Goal: Transaction & Acquisition: Purchase product/service

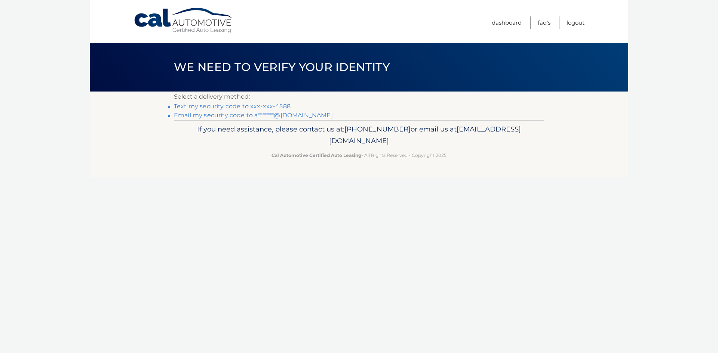
click at [277, 107] on link "Text my security code to xxx-xxx-4588" at bounding box center [232, 106] width 117 height 7
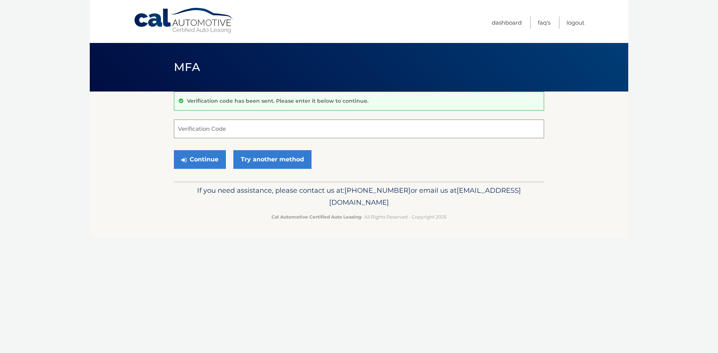
click at [292, 128] on input "Verification Code" at bounding box center [359, 129] width 370 height 19
type input "835235"
click at [208, 164] on button "Continue" at bounding box center [200, 159] width 52 height 19
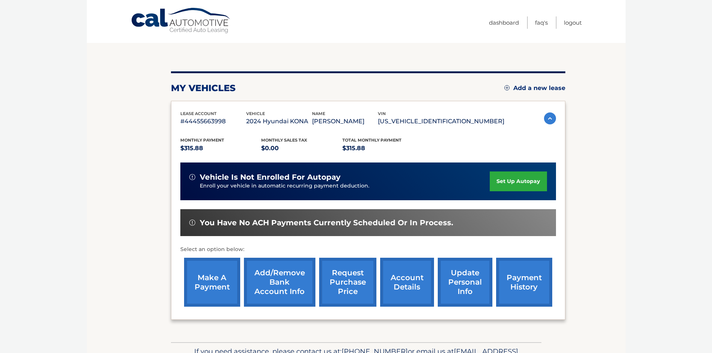
scroll to position [100, 0]
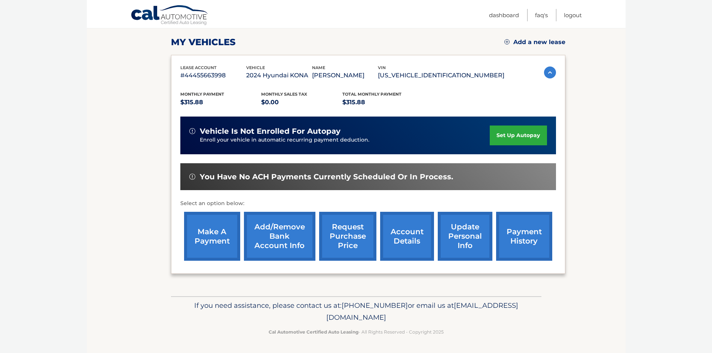
click at [219, 235] on link "make a payment" at bounding box center [212, 236] width 56 height 49
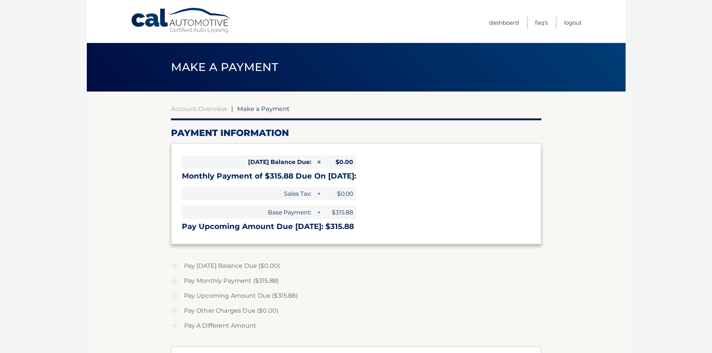
select select "NGI1OWNjYzQtYmVmZC00YzI4LThlMDYtYjA4Y2RkZjg4Njlk"
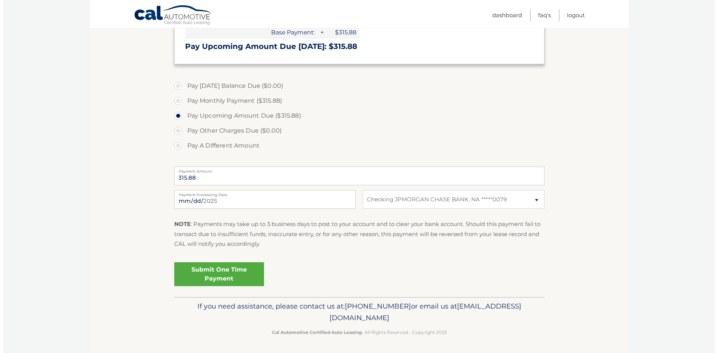
scroll to position [181, 0]
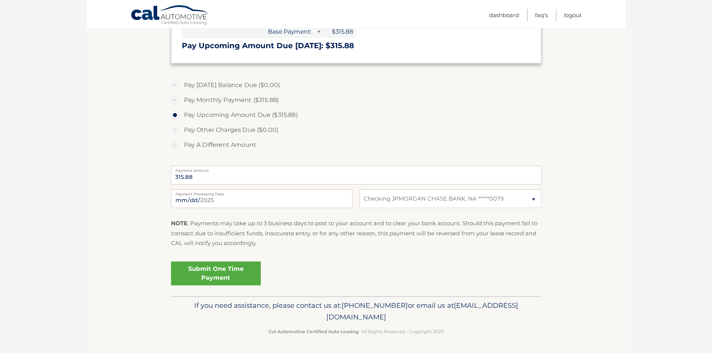
click at [224, 276] on link "Submit One Time Payment" at bounding box center [216, 274] width 90 height 24
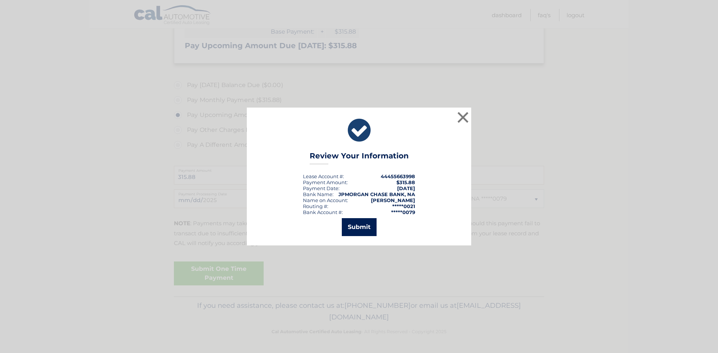
click at [357, 224] on button "Submit" at bounding box center [359, 227] width 35 height 18
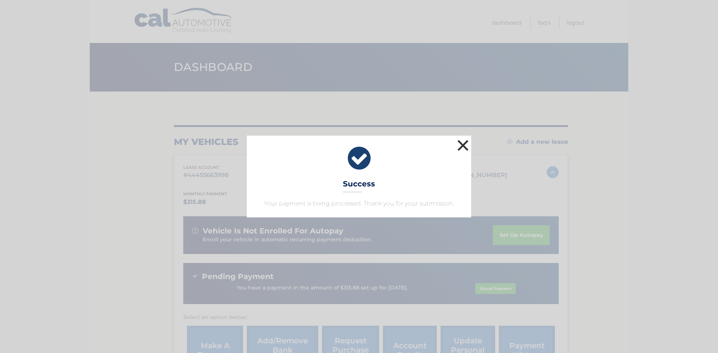
click at [462, 147] on button "×" at bounding box center [462, 145] width 15 height 15
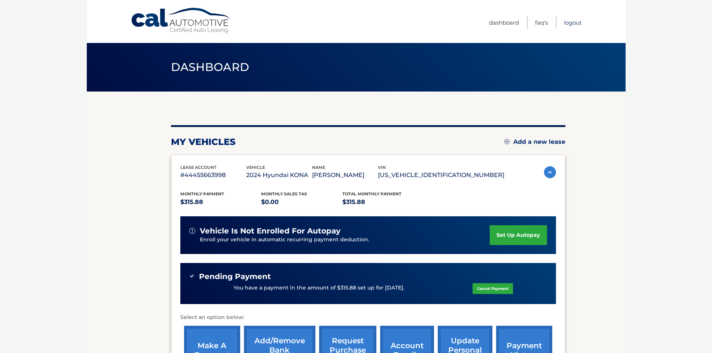
click at [578, 25] on link "Logout" at bounding box center [573, 22] width 18 height 12
